Goal: Book appointment/travel/reservation

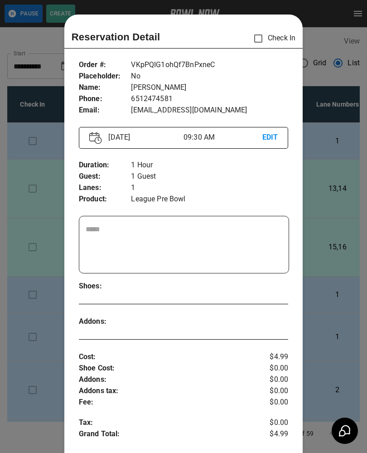
scroll to position [15, 0]
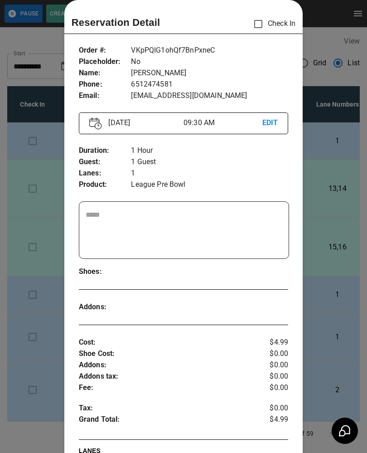
click at [39, 145] on div at bounding box center [183, 226] width 367 height 453
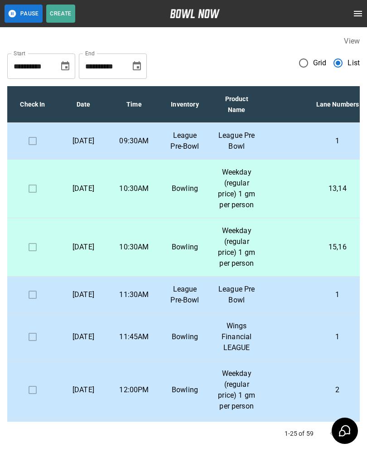
click at [109, 196] on td "10:30AM" at bounding box center [134, 189] width 51 height 59
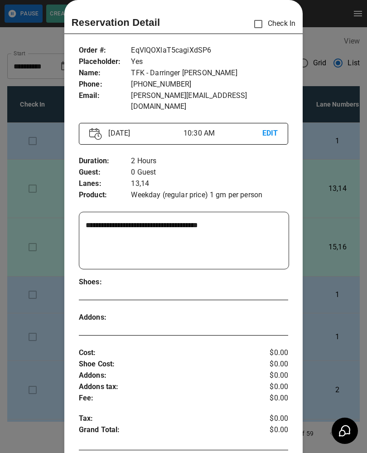
click at [47, 281] on div at bounding box center [183, 226] width 367 height 453
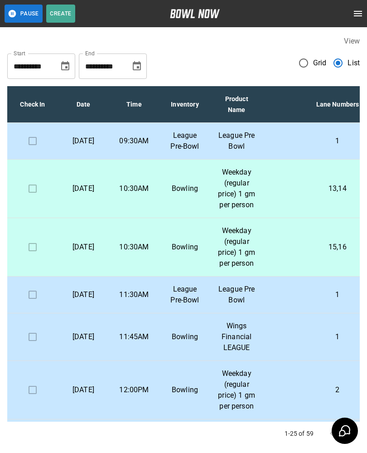
click at [75, 252] on p "[DATE]" at bounding box center [83, 247] width 36 height 11
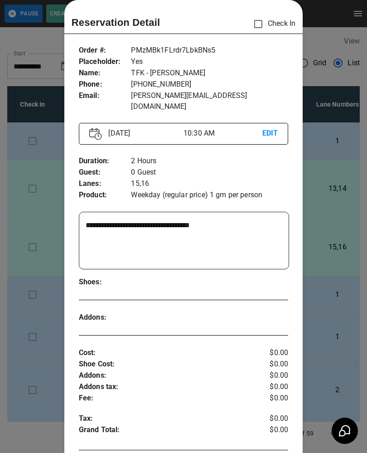
click at [20, 295] on div at bounding box center [183, 226] width 367 height 453
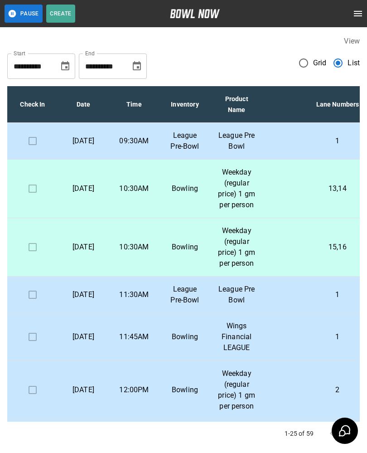
click at [137, 300] on p "11:30AM" at bounding box center [134, 294] width 36 height 11
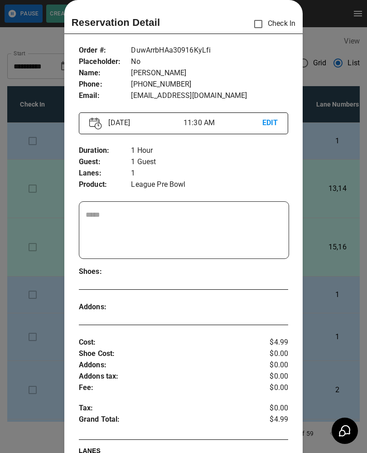
click at [41, 318] on div at bounding box center [183, 226] width 367 height 453
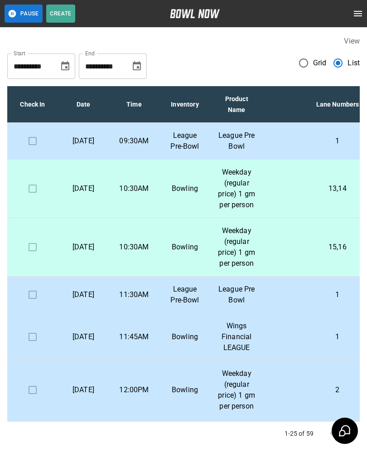
click at [118, 342] on p "11:45AM" at bounding box center [134, 337] width 36 height 11
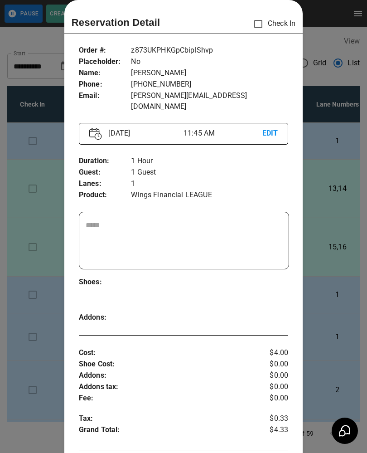
click at [39, 372] on div at bounding box center [183, 226] width 367 height 453
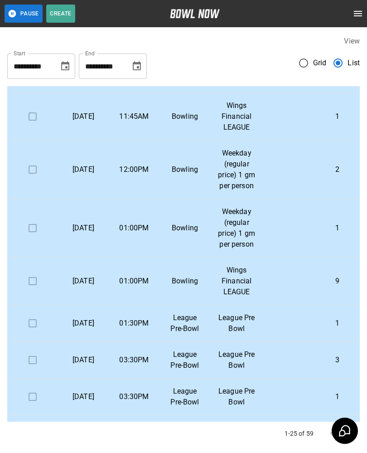
scroll to position [221, 0]
click at [224, 191] on p "Weekday (regular price) 1 gm per person" at bounding box center [237, 169] width 38 height 44
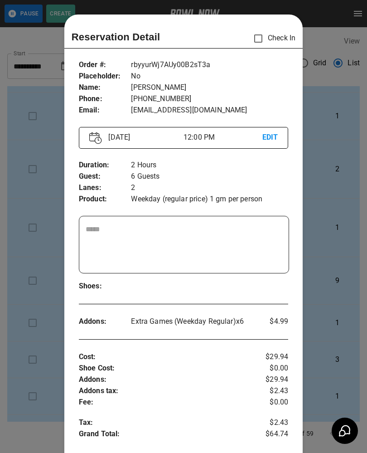
scroll to position [15, 0]
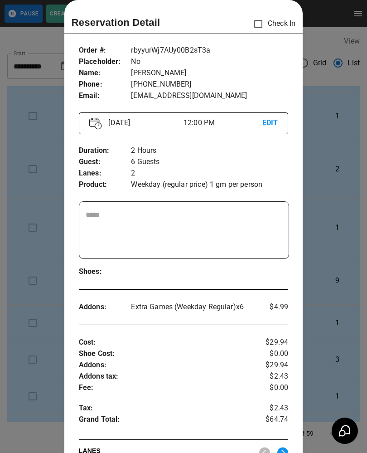
click at [44, 274] on div at bounding box center [183, 226] width 367 height 453
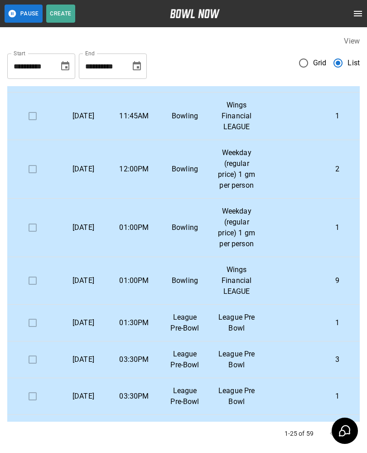
click at [95, 233] on p "[DATE]" at bounding box center [83, 227] width 36 height 11
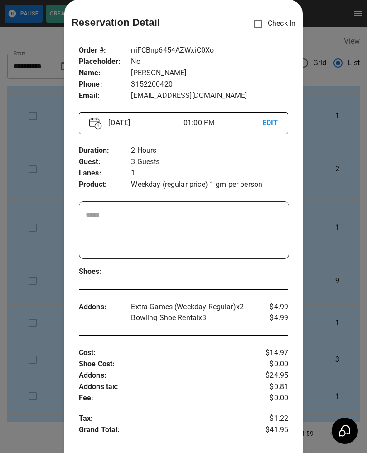
click at [43, 325] on div at bounding box center [183, 226] width 367 height 453
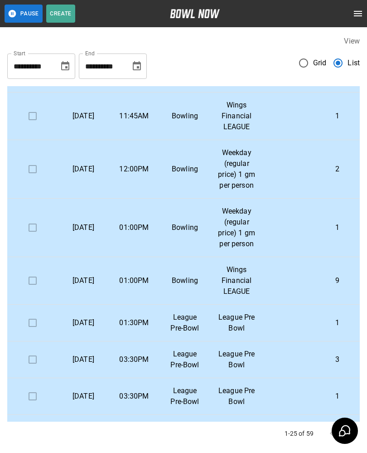
click at [230, 297] on p "Wings Financial LEAGUE" at bounding box center [237, 280] width 38 height 33
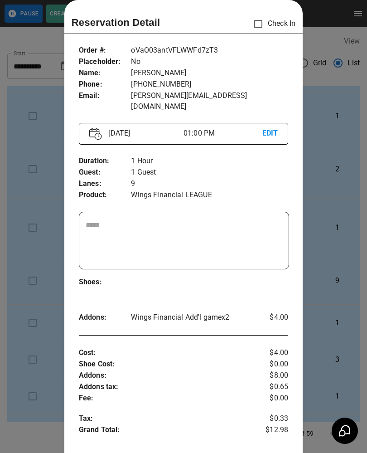
click at [5, 345] on div at bounding box center [183, 226] width 367 height 453
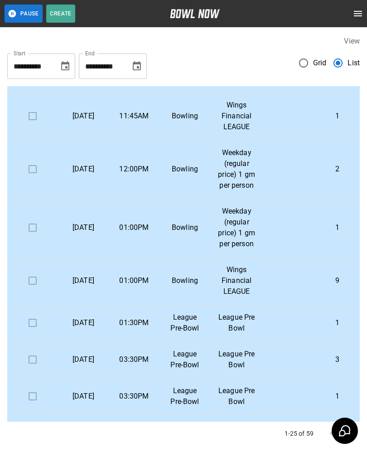
click at [182, 334] on p "League Pre-Bowl" at bounding box center [185, 323] width 36 height 22
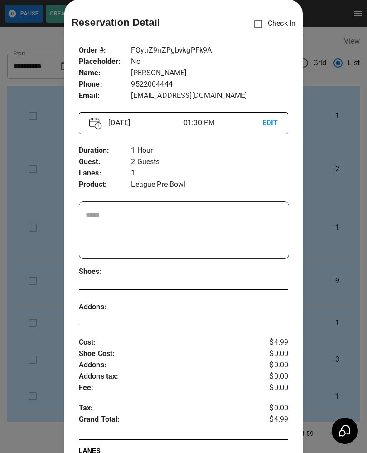
click at [33, 340] on div at bounding box center [183, 226] width 367 height 453
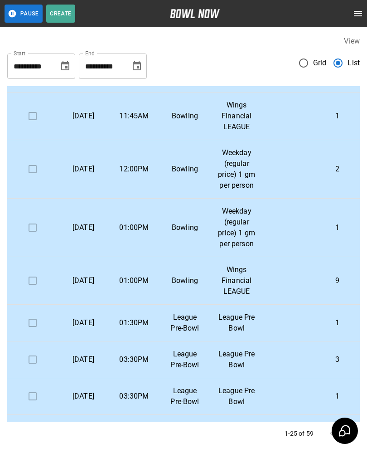
click at [176, 371] on p "League Pre-Bowl" at bounding box center [185, 360] width 36 height 22
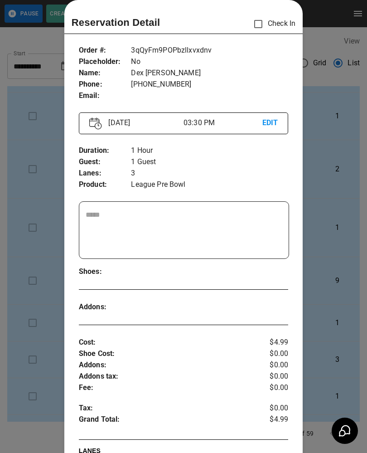
click at [48, 332] on div at bounding box center [183, 226] width 367 height 453
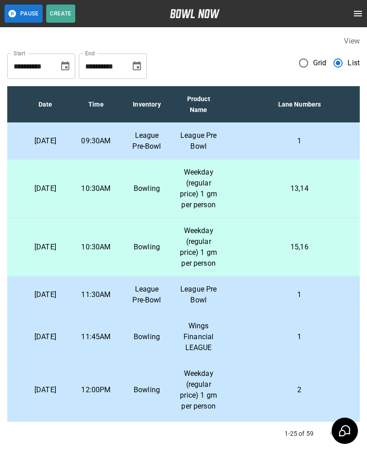
scroll to position [0, 39]
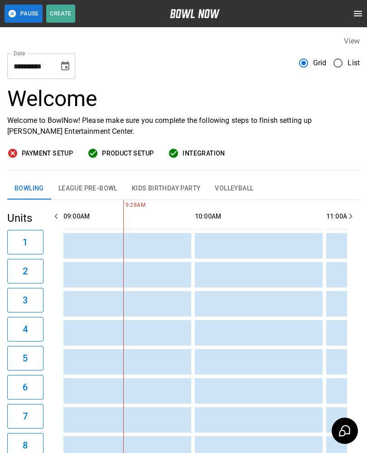
click at [84, 187] on button "League Pre-Bowl" at bounding box center [87, 189] width 73 height 22
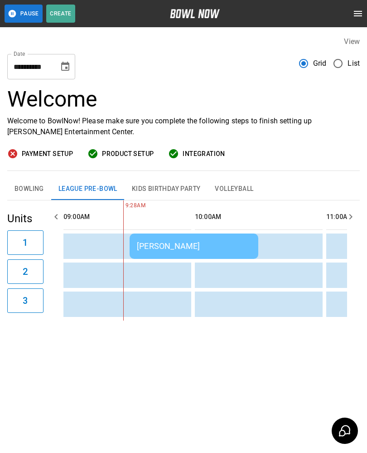
click at [168, 246] on div "[PERSON_NAME]" at bounding box center [194, 246] width 114 height 10
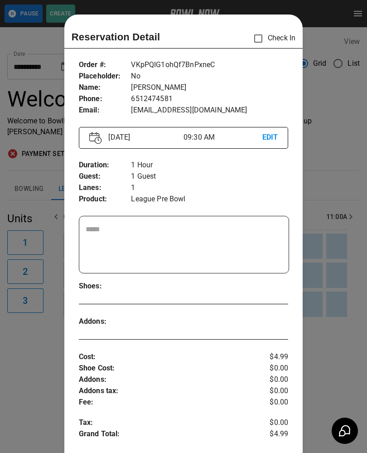
scroll to position [15, 0]
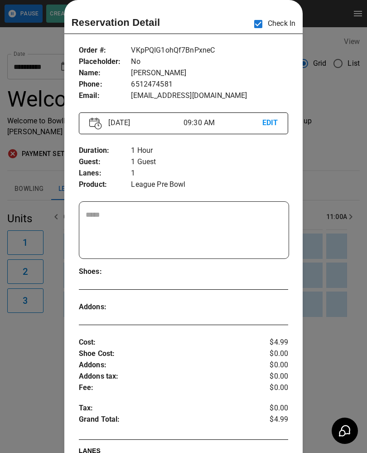
click at [346, 164] on div at bounding box center [183, 226] width 367 height 453
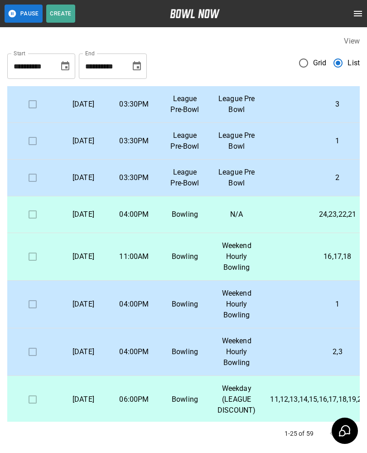
scroll to position [477, 0]
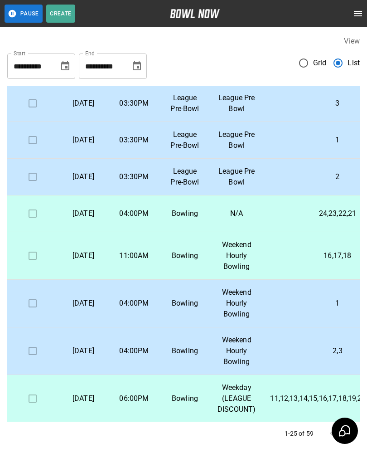
click at [73, 219] on p "[DATE]" at bounding box center [83, 213] width 36 height 11
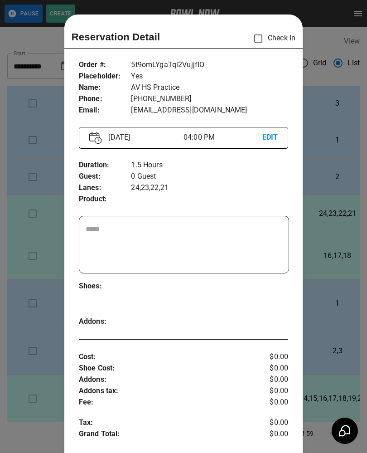
scroll to position [15, 0]
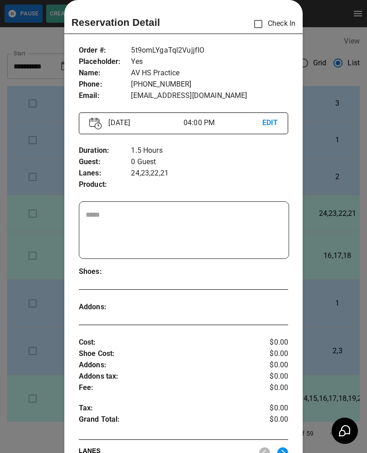
click at [2, 307] on div at bounding box center [183, 226] width 367 height 453
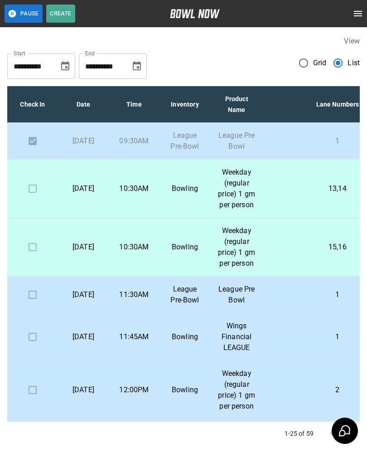
scroll to position [0, 0]
